Goal: Find specific page/section: Find specific page/section

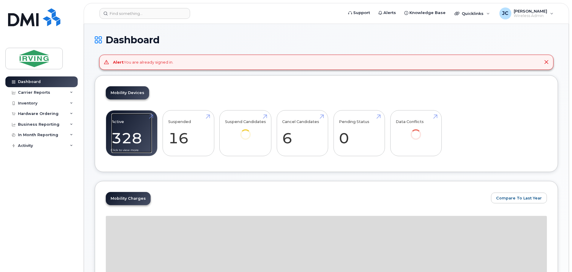
click at [132, 123] on link "Active 328 -96%" at bounding box center [131, 133] width 40 height 39
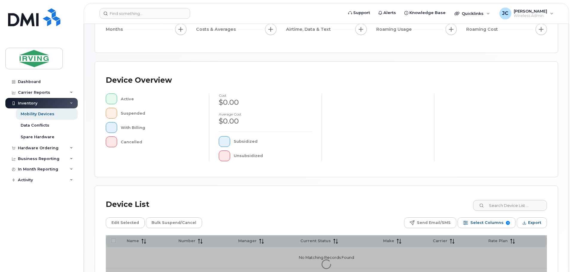
scroll to position [120, 0]
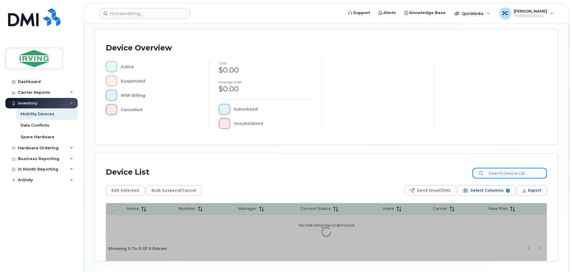
click at [500, 173] on input at bounding box center [510, 173] width 74 height 11
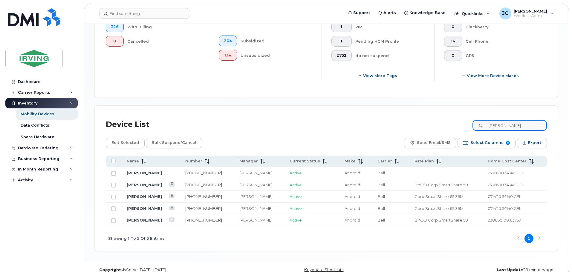
scroll to position [207, 0]
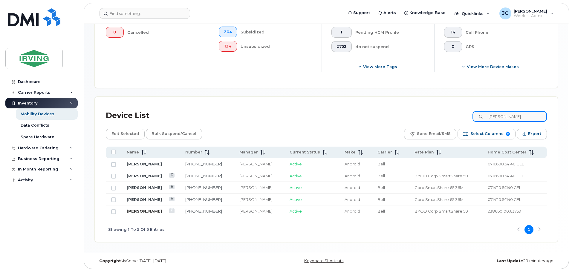
type input "samuel mitton"
click at [153, 213] on link "Samuel Mitton" at bounding box center [144, 211] width 35 height 5
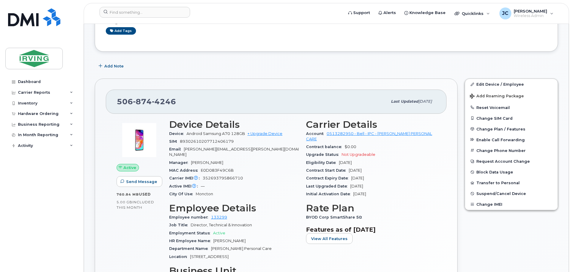
scroll to position [90, 0]
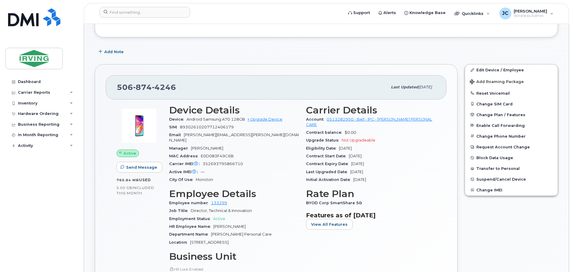
click at [287, 20] on header "Support Alerts Knowledge Base Quicklinks Suspend / Cancel Device Change SIM Car…" at bounding box center [326, 13] width 485 height 21
click at [496, 105] on button "Change SIM Card" at bounding box center [511, 104] width 93 height 11
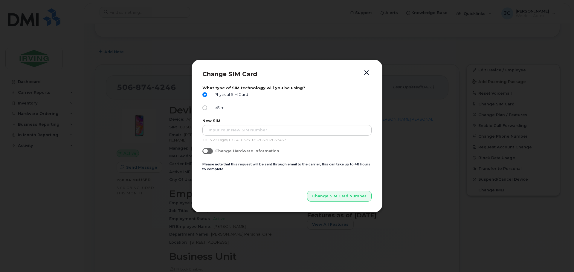
click at [366, 74] on button "button" at bounding box center [366, 73] width 9 height 6
